Goal: Task Accomplishment & Management: Complete application form

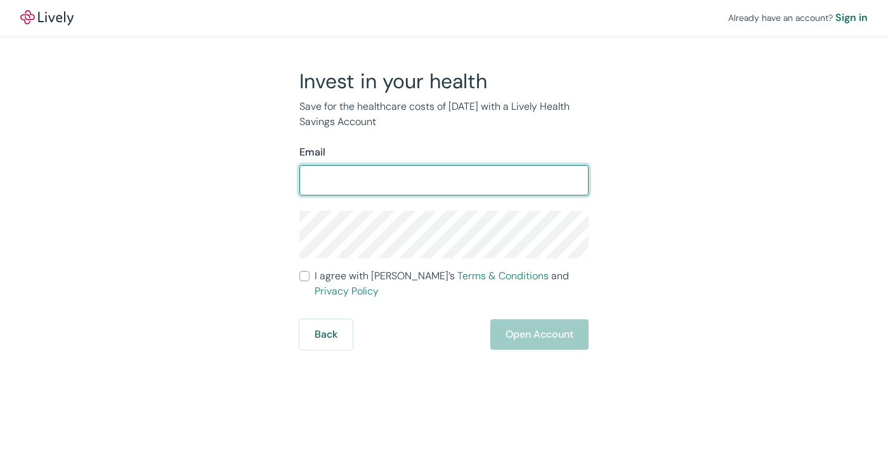
click at [346, 188] on input "Email" at bounding box center [443, 179] width 289 height 25
type input "nicolette@theharleygroup.net"
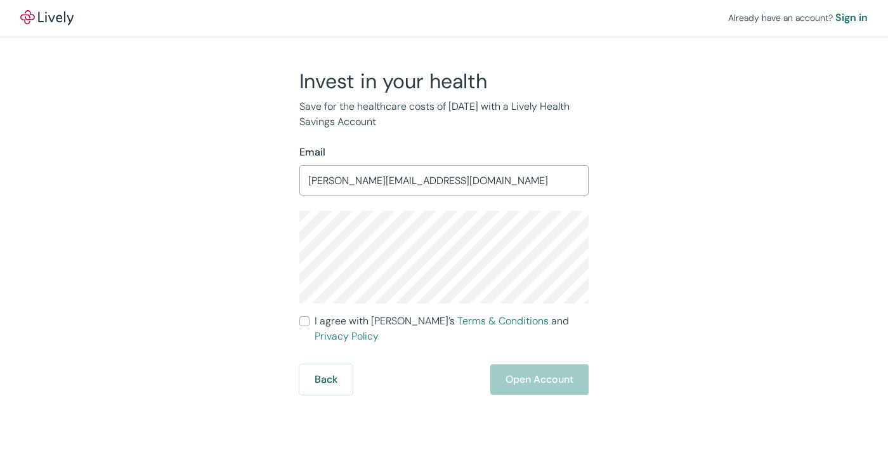
click at [302, 320] on input "I agree with Lively’s Terms & Conditions and Privacy Policy" at bounding box center [304, 321] width 10 height 10
checkbox input "true"
click at [520, 368] on button "Open Account" at bounding box center [539, 379] width 98 height 30
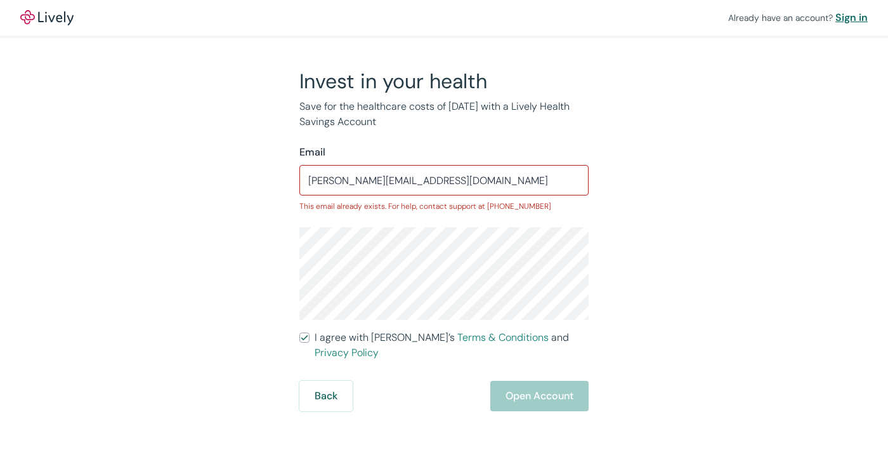
click at [854, 16] on div "Sign in" at bounding box center [851, 17] width 32 height 15
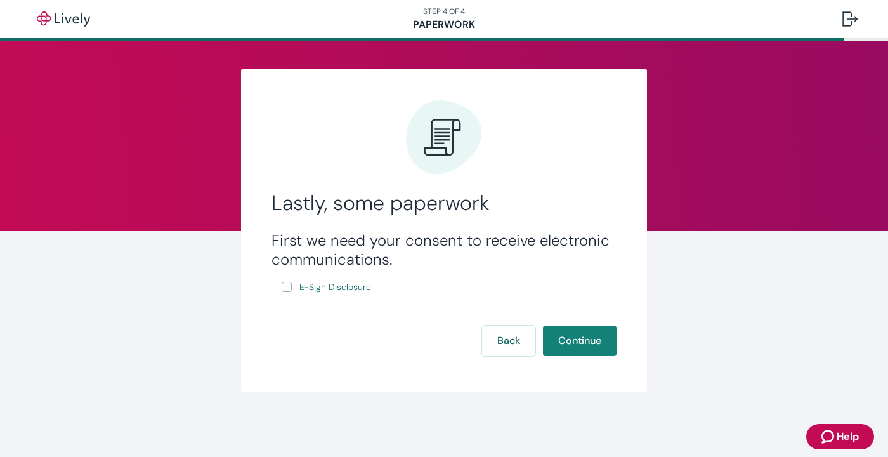
click at [286, 287] on input "E-Sign Disclosure" at bounding box center [287, 287] width 10 height 10
checkbox input "true"
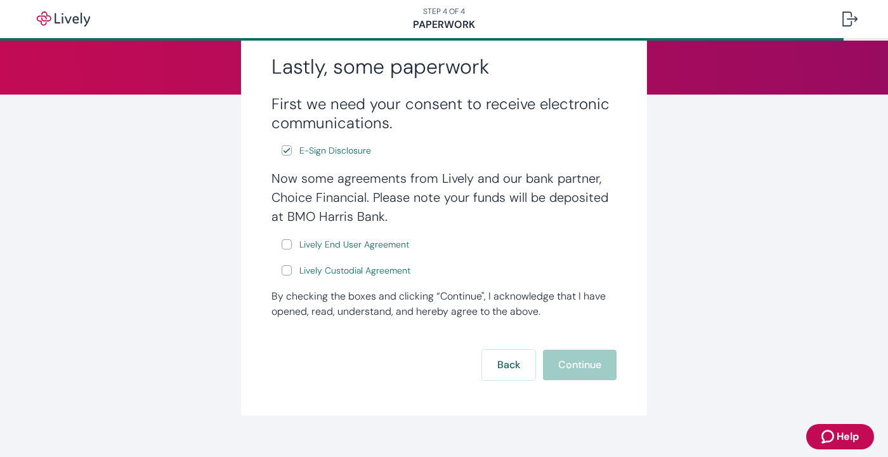
scroll to position [157, 0]
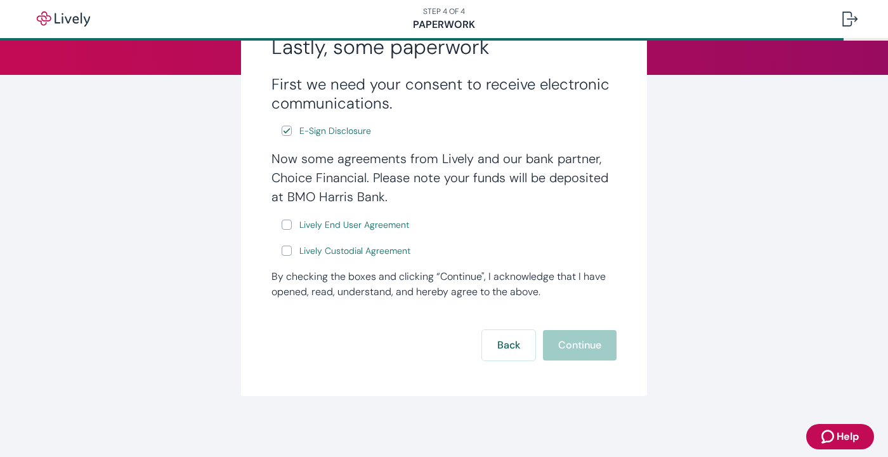
click at [285, 223] on input "Lively End User Agreement" at bounding box center [287, 224] width 10 height 10
checkbox input "true"
click at [294, 252] on label "Lively Custodial Agreement" at bounding box center [347, 251] width 131 height 16
click at [292, 252] on input "Lively Custodial Agreement" at bounding box center [287, 250] width 10 height 10
checkbox input "true"
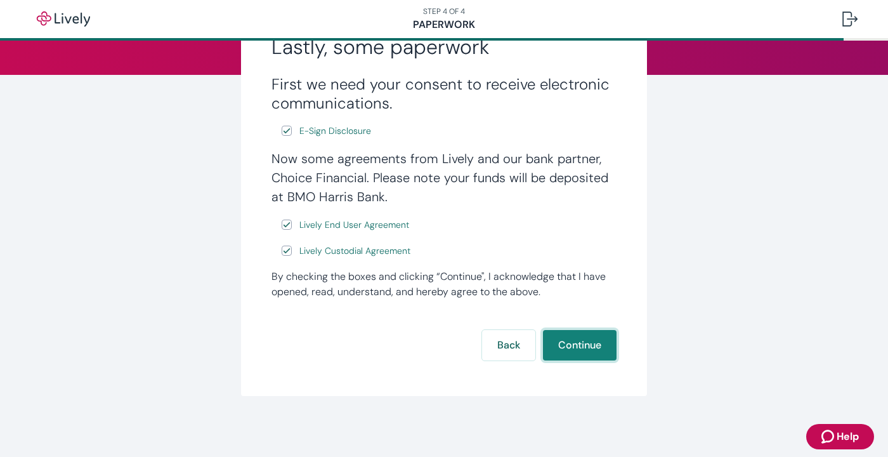
click at [583, 346] on button "Continue" at bounding box center [580, 345] width 74 height 30
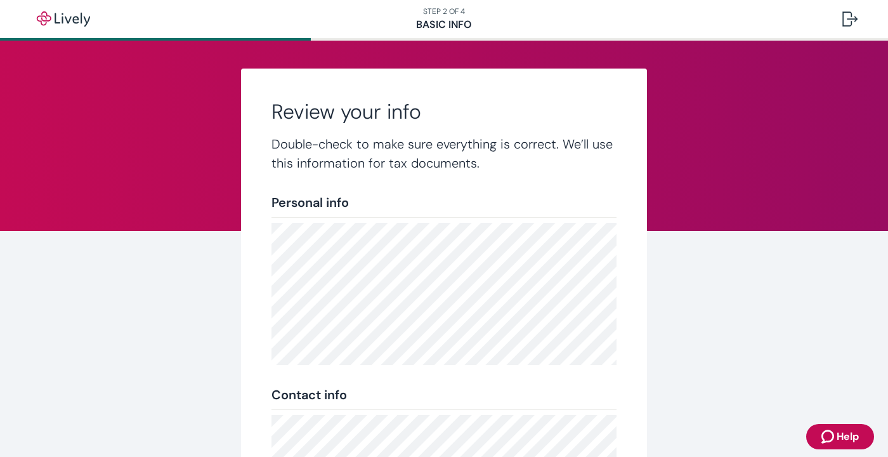
scroll to position [263, 0]
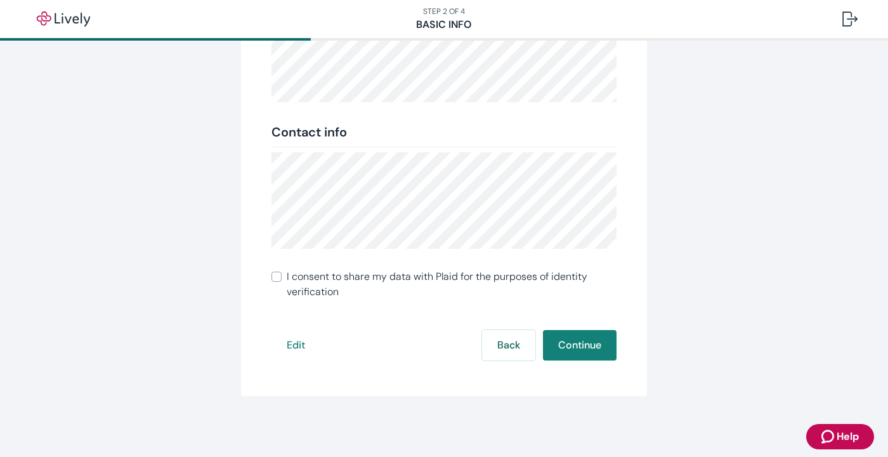
click at [275, 275] on input "I consent to share my data with Plaid for the purposes of identity verification" at bounding box center [276, 276] width 10 height 10
checkbox input "true"
click at [566, 351] on button "Continue" at bounding box center [580, 345] width 74 height 30
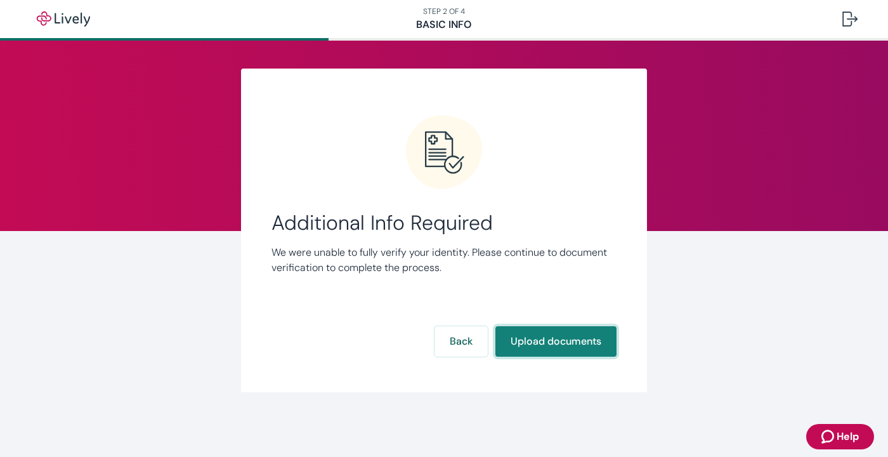
click at [549, 341] on button "Upload documents" at bounding box center [555, 341] width 121 height 30
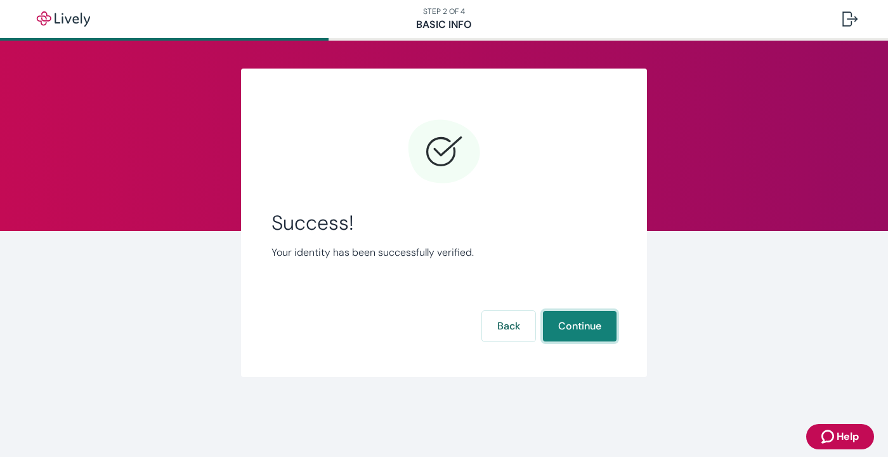
click at [583, 329] on button "Continue" at bounding box center [580, 326] width 74 height 30
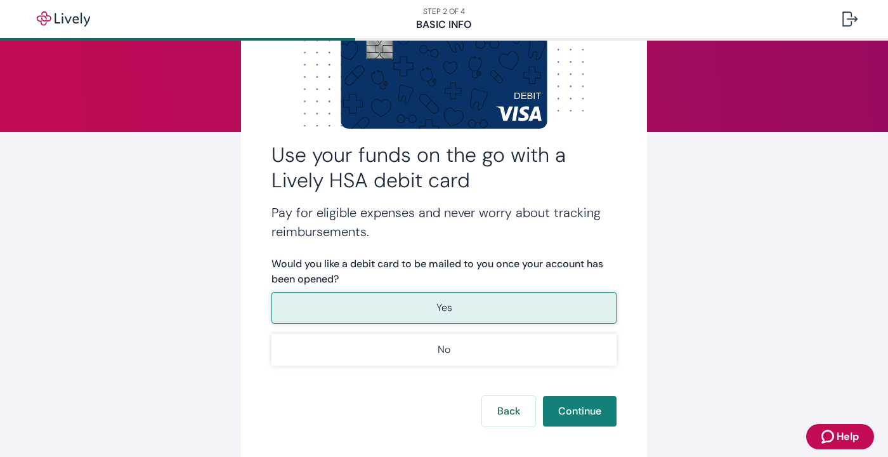
scroll to position [104, 0]
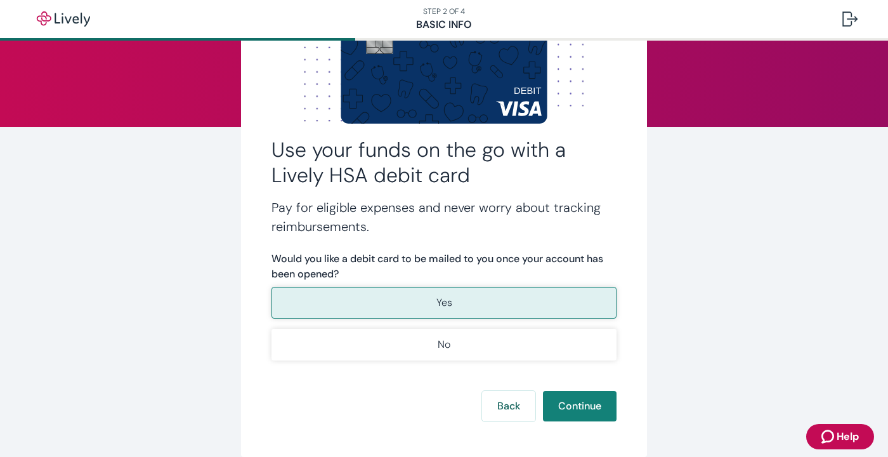
click at [438, 301] on p "Yes" at bounding box center [444, 302] width 16 height 15
click at [578, 408] on button "Continue" at bounding box center [580, 406] width 74 height 30
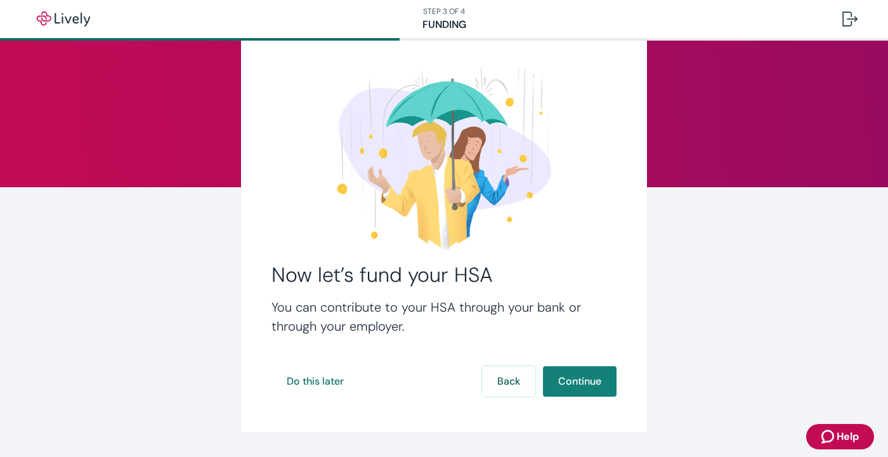
scroll to position [80, 0]
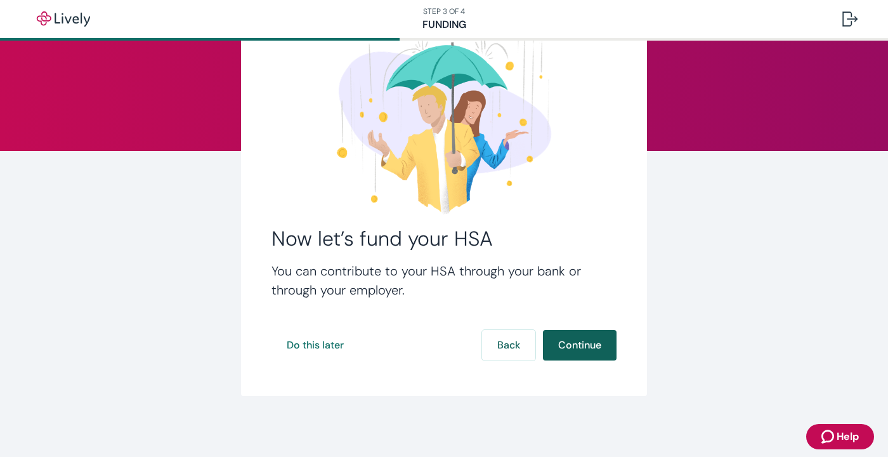
click at [585, 345] on button "Continue" at bounding box center [580, 345] width 74 height 30
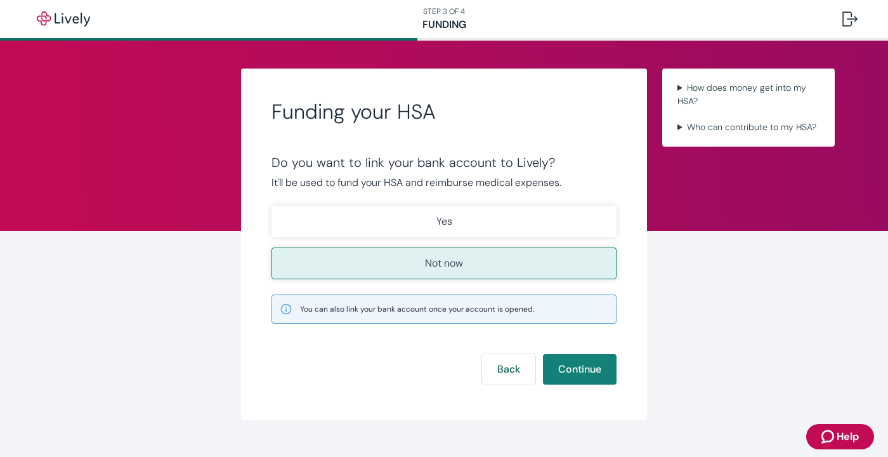
click at [458, 266] on p "Not now" at bounding box center [444, 263] width 38 height 15
click at [571, 373] on button "Continue" at bounding box center [580, 369] width 74 height 30
click at [434, 268] on p "Not now" at bounding box center [444, 263] width 38 height 15
click at [575, 366] on button "Continue" at bounding box center [580, 369] width 74 height 30
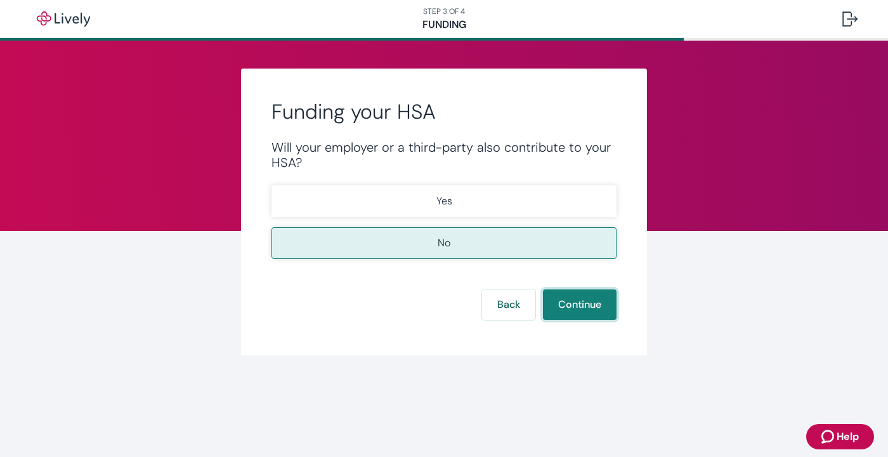
click at [581, 303] on button "Continue" at bounding box center [580, 304] width 74 height 30
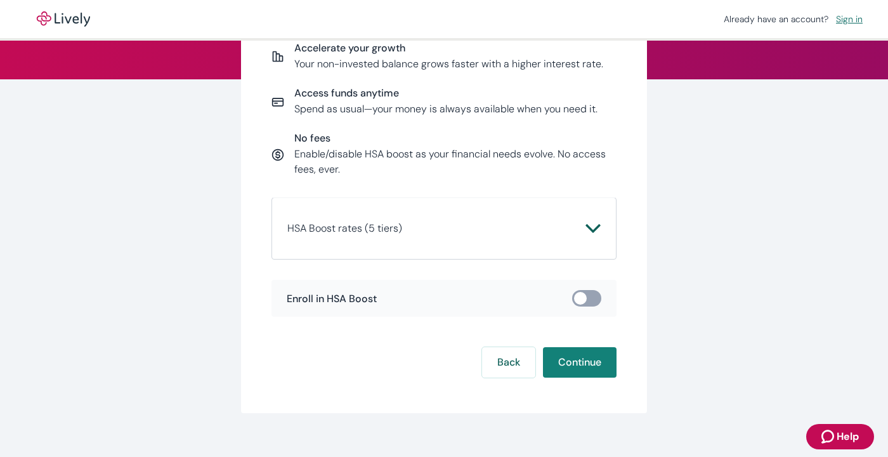
scroll to position [150, 0]
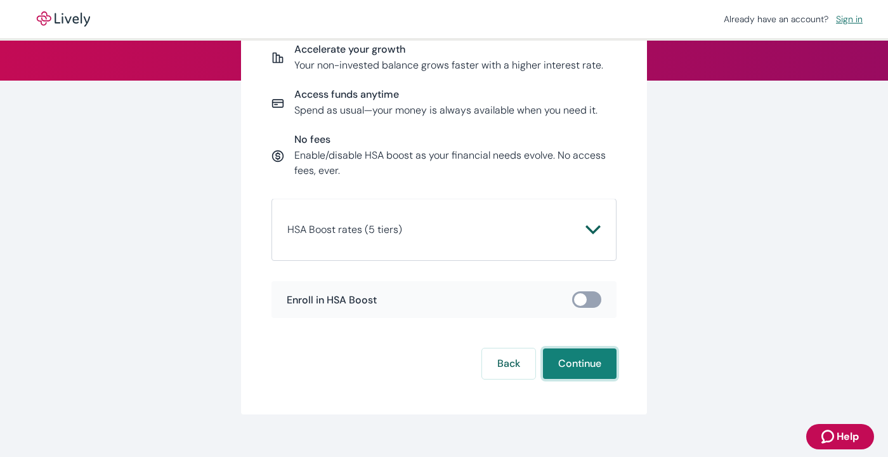
click at [577, 366] on button "Continue" at bounding box center [580, 363] width 74 height 30
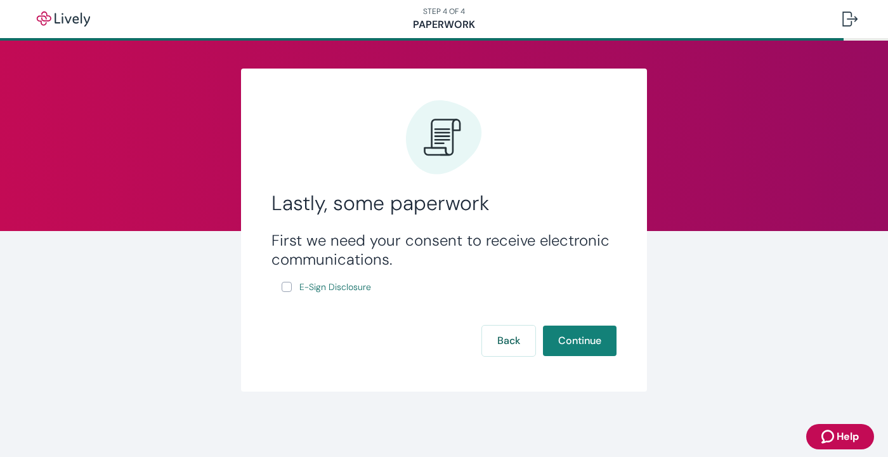
click at [287, 286] on input "E-Sign Disclosure" at bounding box center [287, 287] width 10 height 10
checkbox input "true"
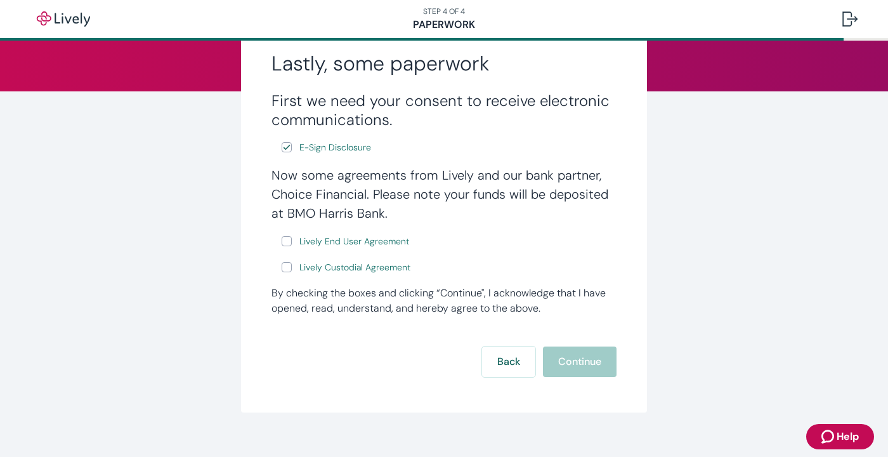
scroll to position [148, 0]
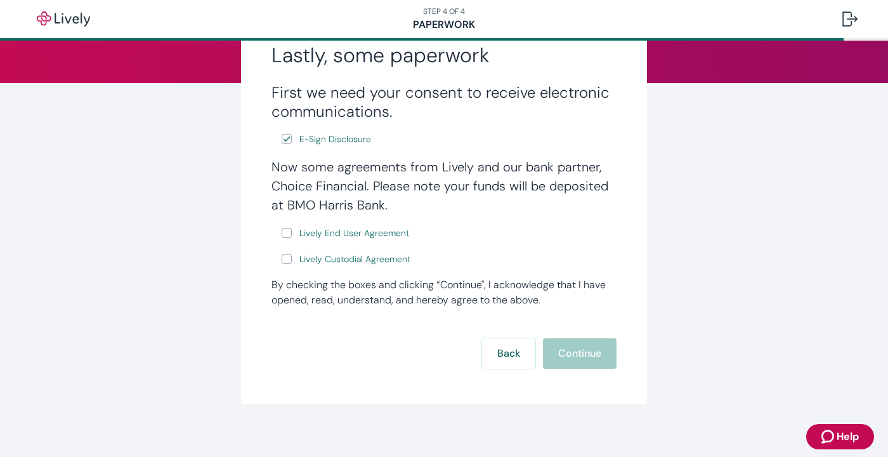
click at [288, 233] on input "Lively End User Agreement" at bounding box center [287, 233] width 10 height 10
checkbox input "true"
click at [287, 258] on input "Lively Custodial Agreement" at bounding box center [287, 259] width 10 height 10
checkbox input "true"
click at [582, 354] on button "Continue" at bounding box center [580, 353] width 74 height 30
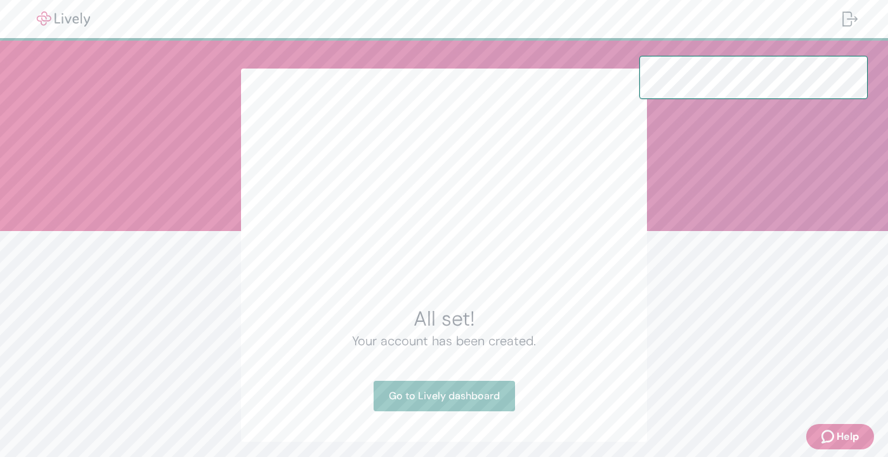
scroll to position [46, 0]
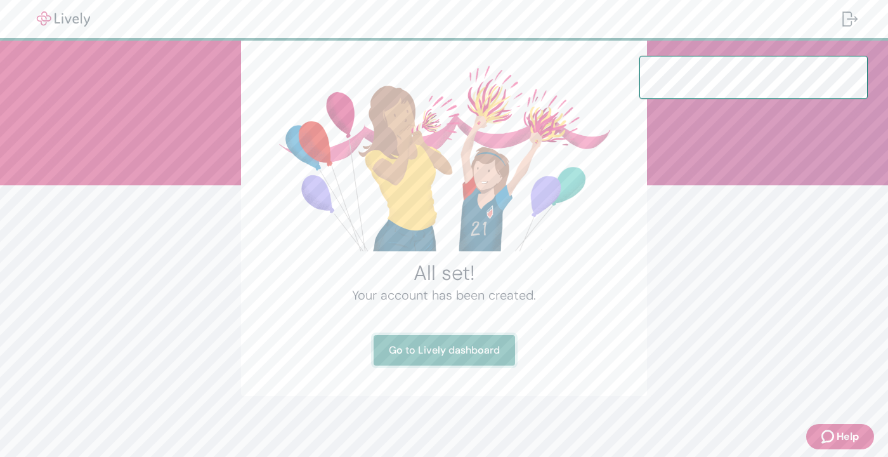
click at [436, 352] on link "Go to Lively dashboard" at bounding box center [443, 350] width 141 height 30
